Goal: Information Seeking & Learning: Learn about a topic

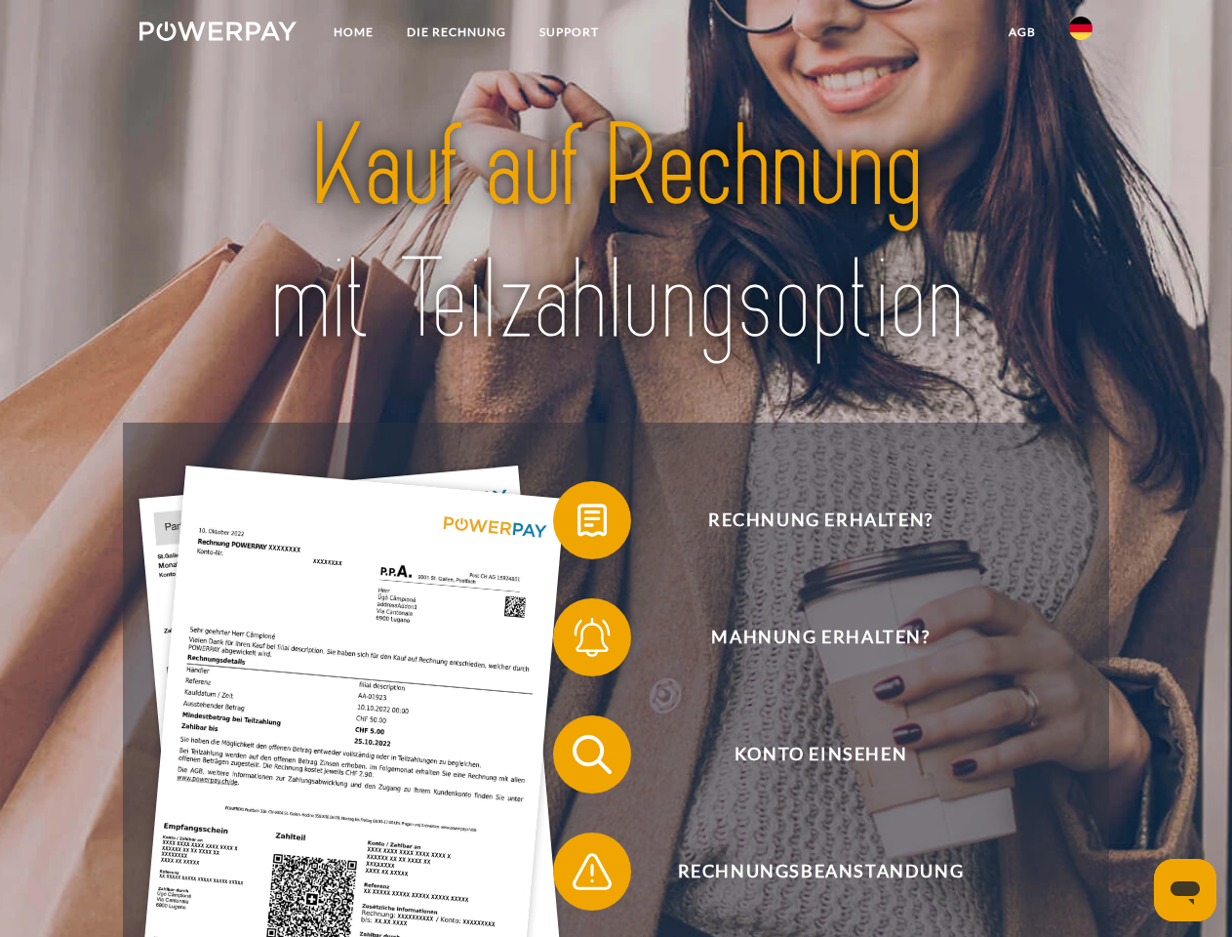
click at [218, 34] on img at bounding box center [218, 31] width 157 height 20
click at [1081, 34] on img at bounding box center [1080, 28] width 23 height 23
click at [1022, 32] on link "agb" at bounding box center [1022, 32] width 60 height 35
click at [578, 524] on span at bounding box center [563, 520] width 98 height 98
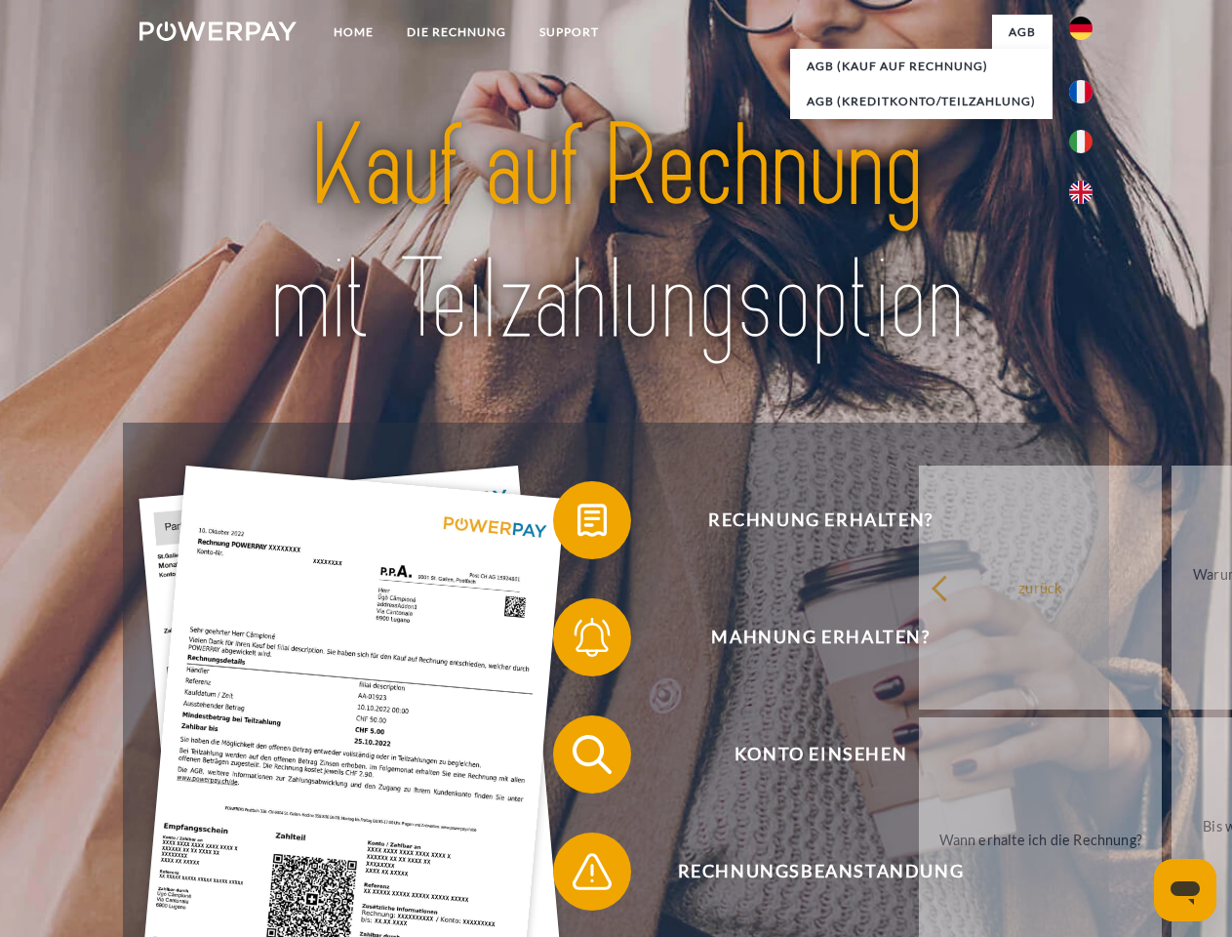
click at [578, 641] on span at bounding box center [563, 637] width 98 height 98
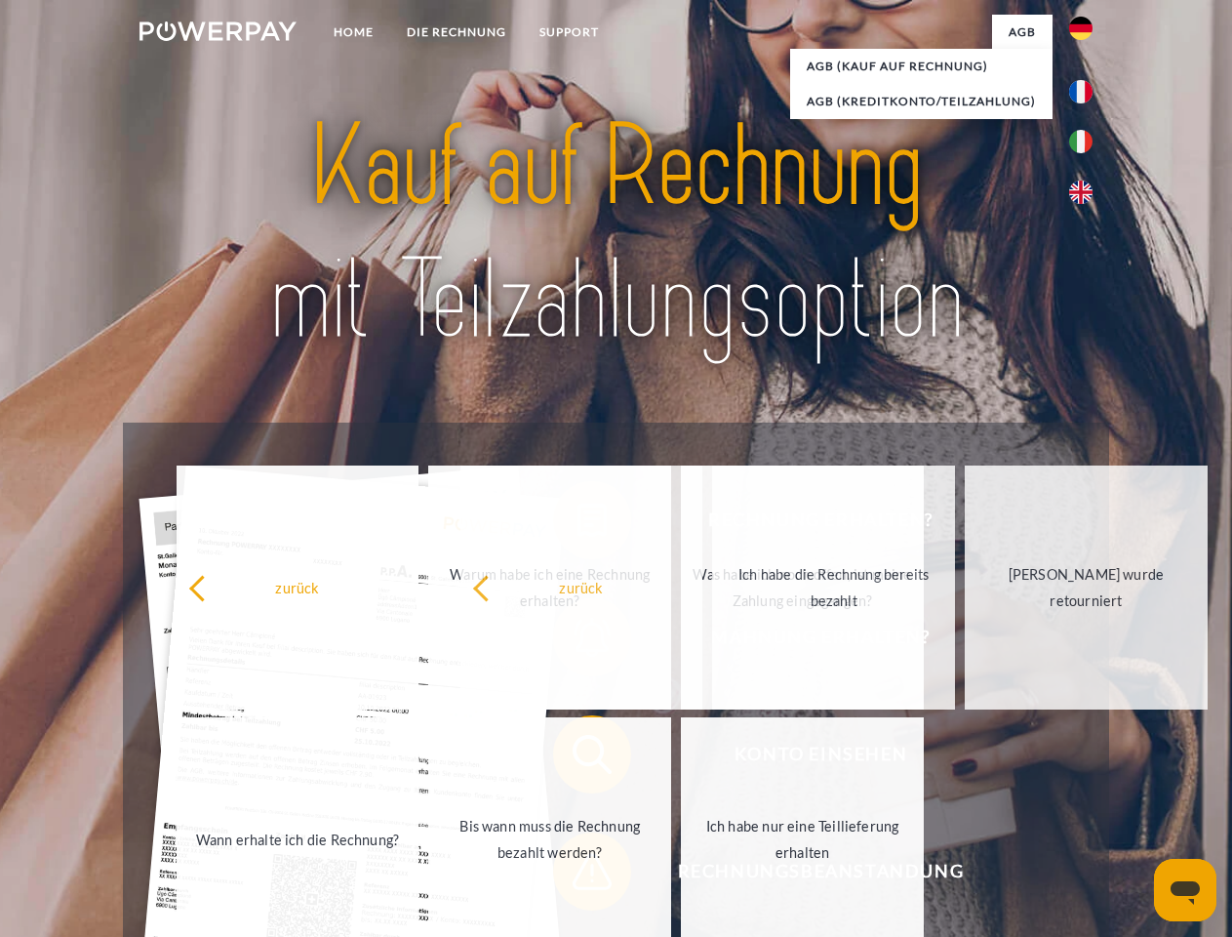
click at [578, 875] on span at bounding box center [563, 871] width 98 height 98
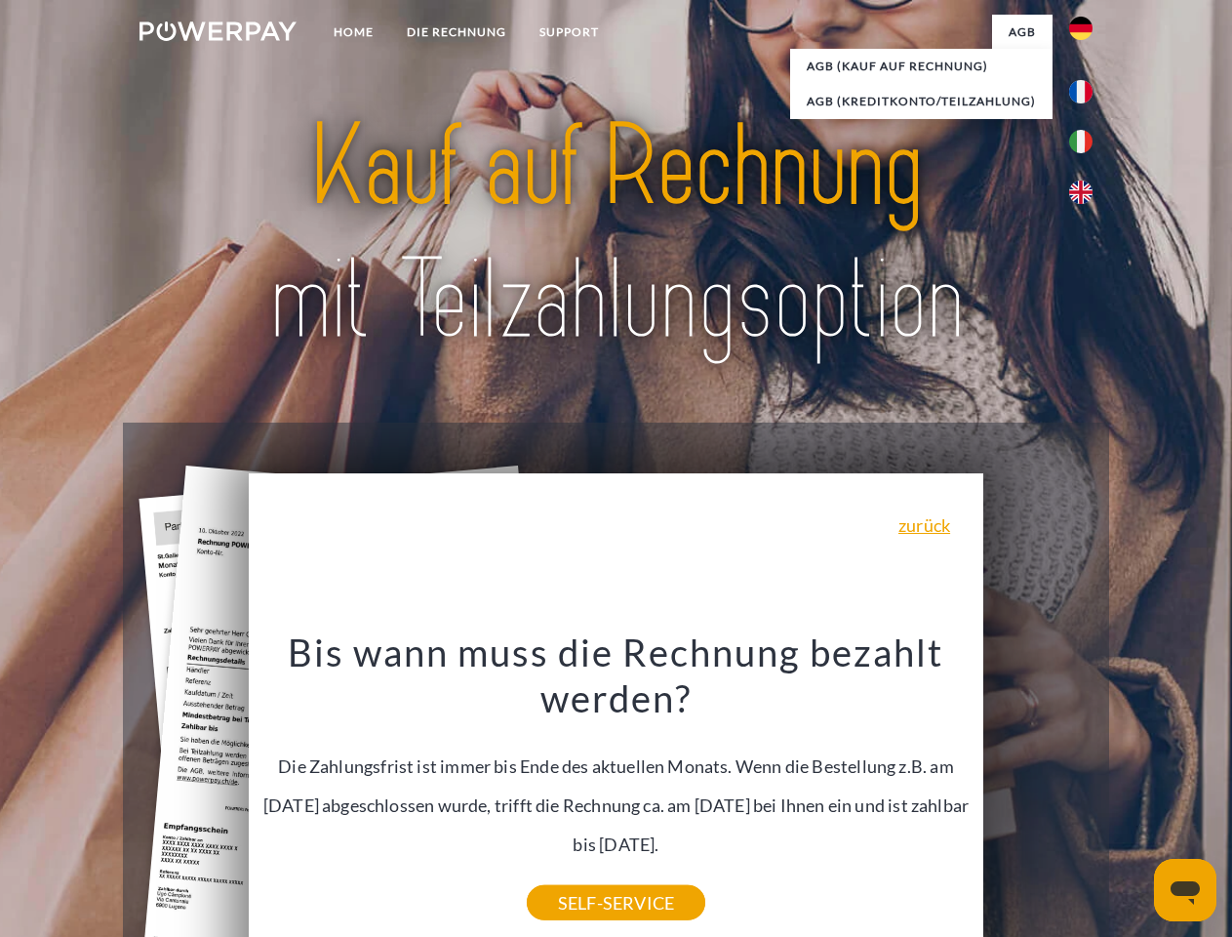
click at [1185, 890] on icon "Open messaging window" at bounding box center [1185, 892] width 29 height 23
